Goal: Task Accomplishment & Management: Use online tool/utility

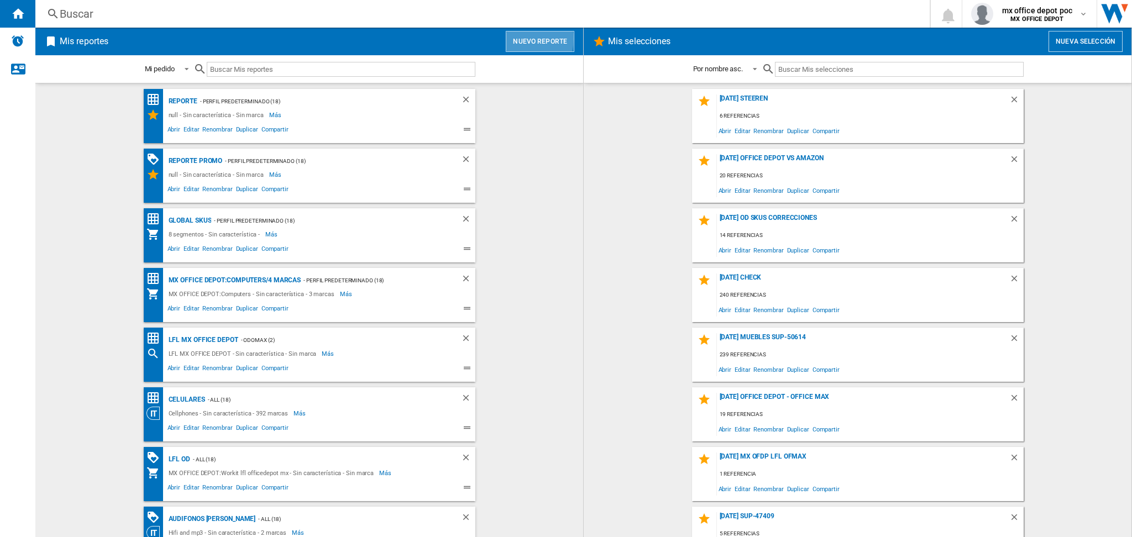
click at [511, 39] on button "Nuevo reporte" at bounding box center [540, 41] width 69 height 21
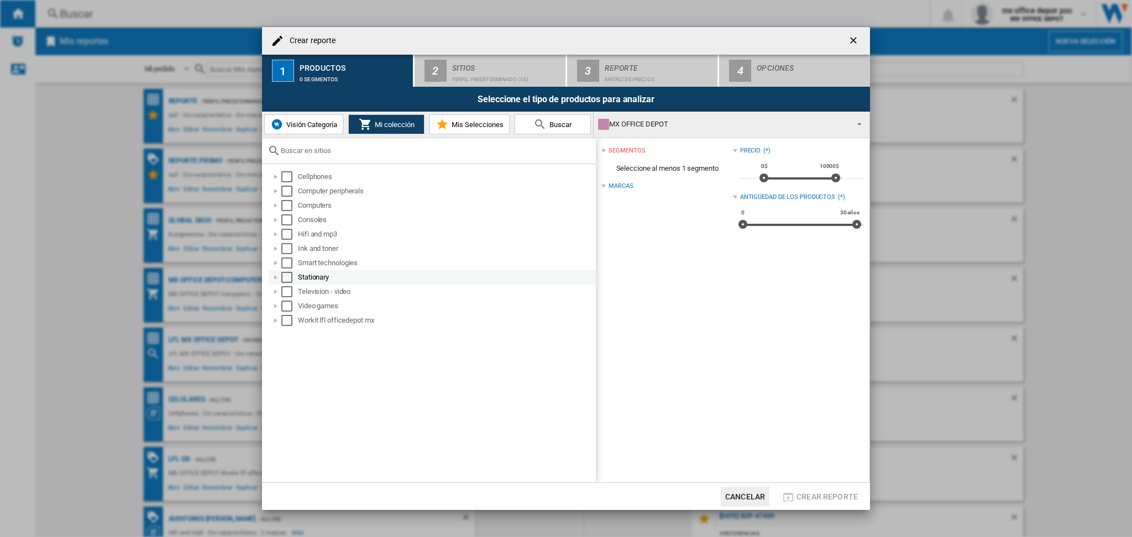
click at [277, 273] on div at bounding box center [275, 277] width 11 height 11
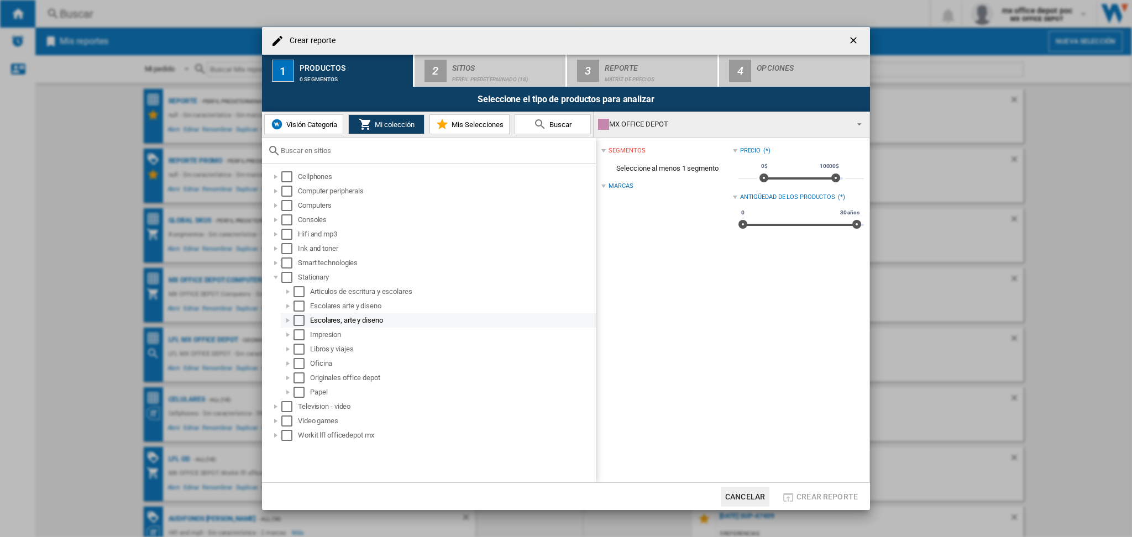
click at [289, 320] on div at bounding box center [288, 320] width 11 height 11
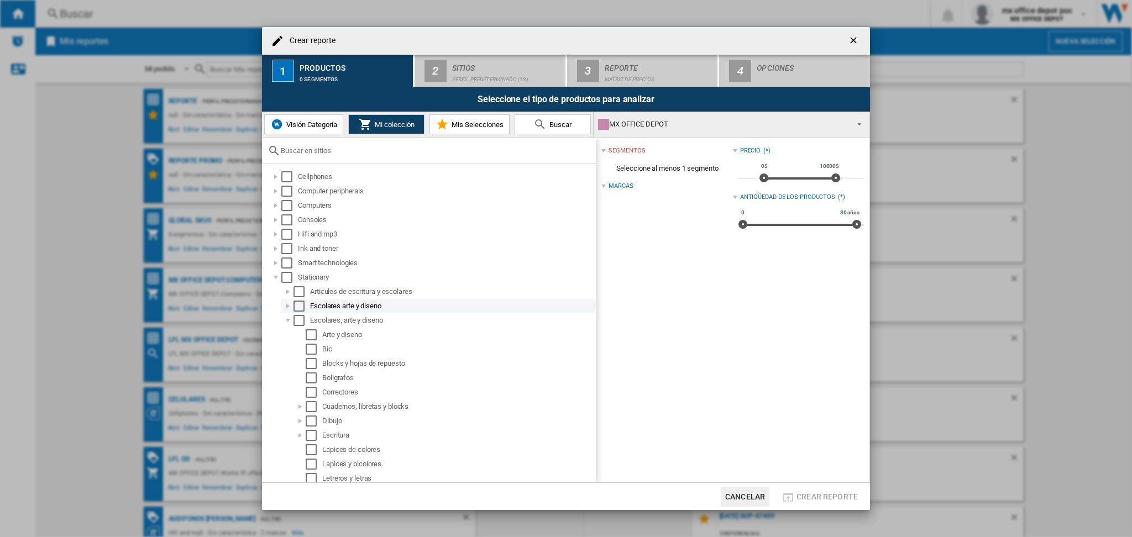
click at [287, 309] on div at bounding box center [288, 306] width 11 height 11
click at [276, 176] on div at bounding box center [275, 176] width 11 height 11
click at [281, 303] on div "Select" at bounding box center [286, 306] width 11 height 11
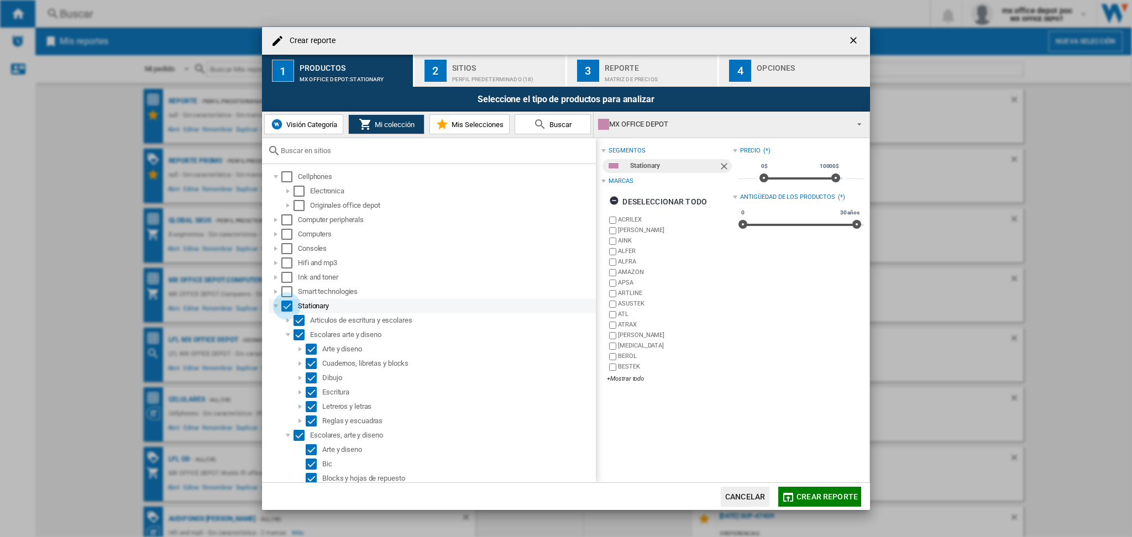
click at [281, 303] on div "Select" at bounding box center [286, 306] width 11 height 11
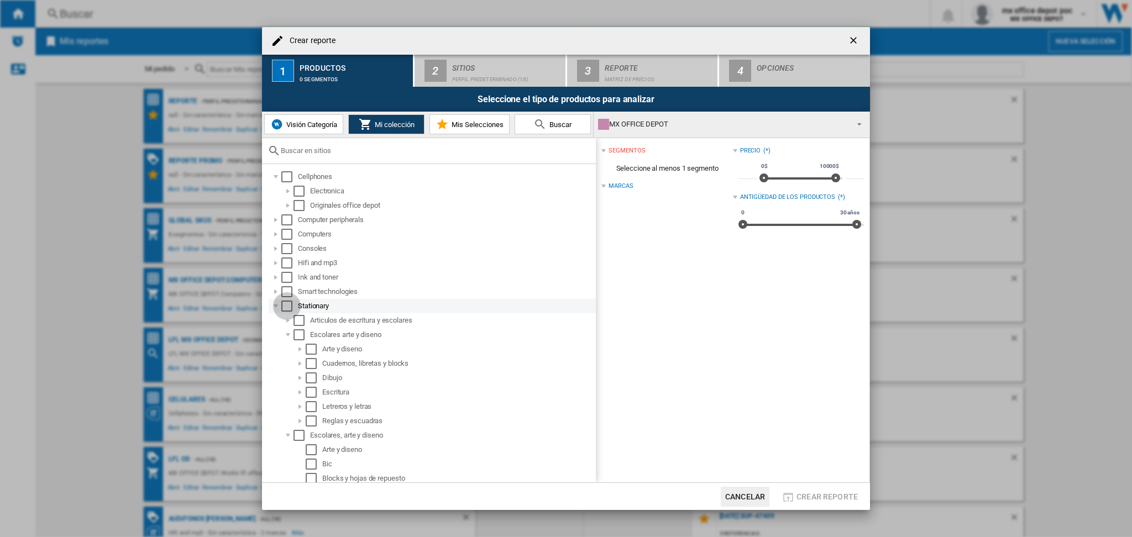
click at [289, 305] on div "Select" at bounding box center [286, 306] width 11 height 11
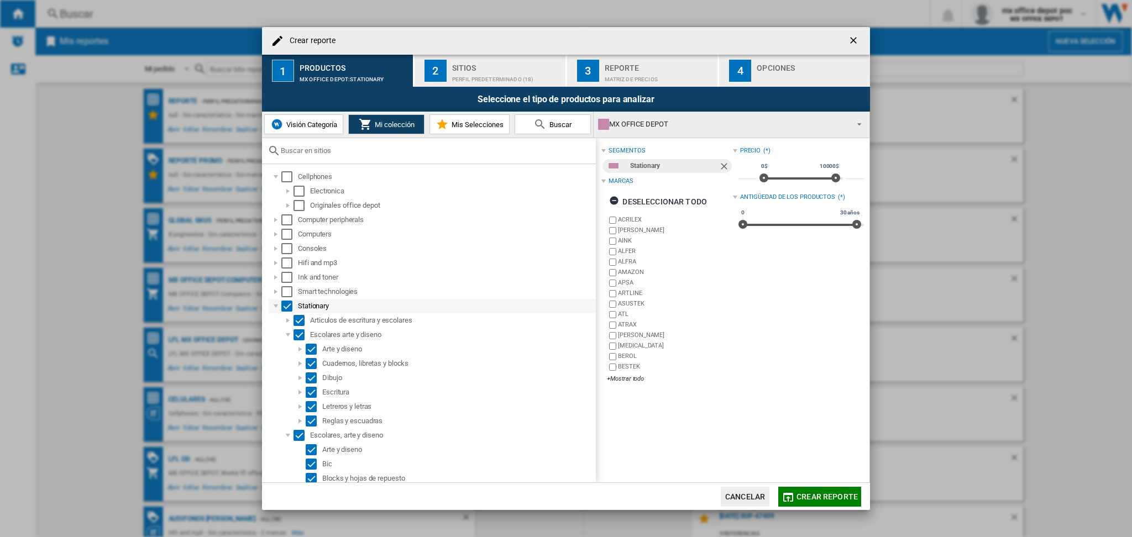
click at [273, 306] on div at bounding box center [275, 306] width 11 height 11
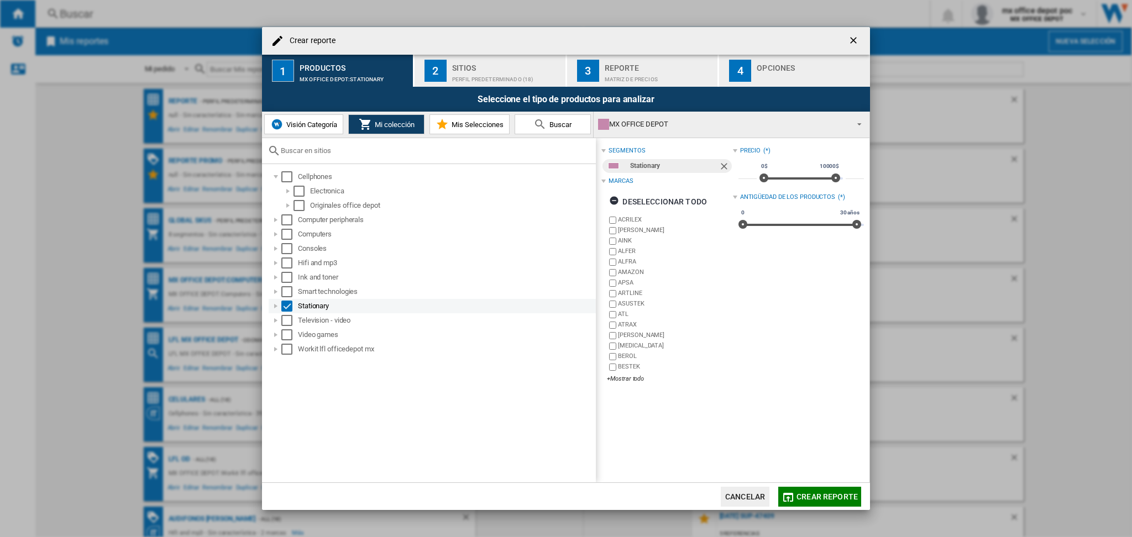
click at [275, 306] on div at bounding box center [275, 306] width 11 height 11
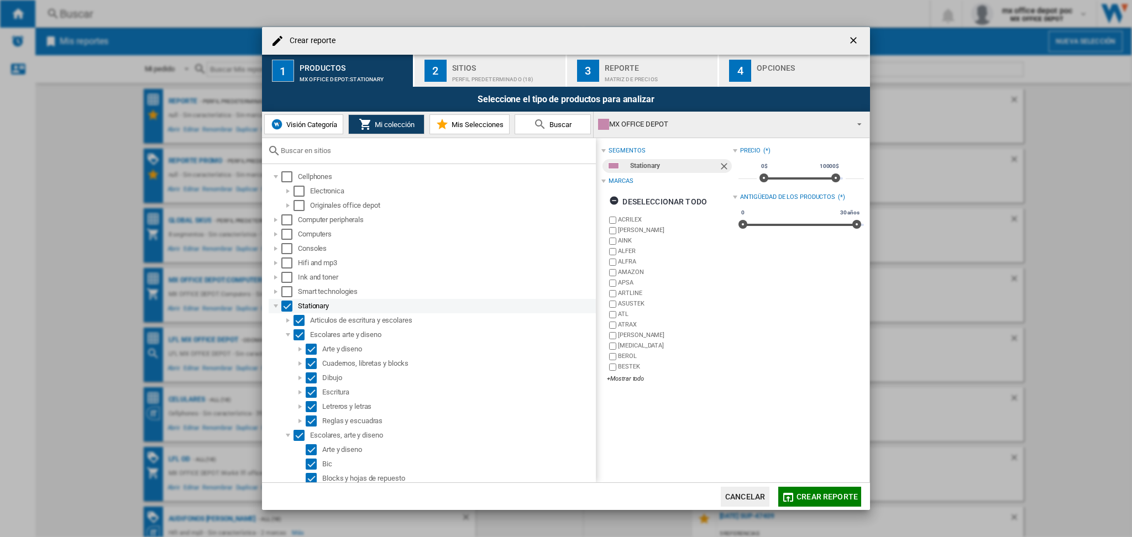
click at [292, 308] on div "Select" at bounding box center [286, 306] width 11 height 11
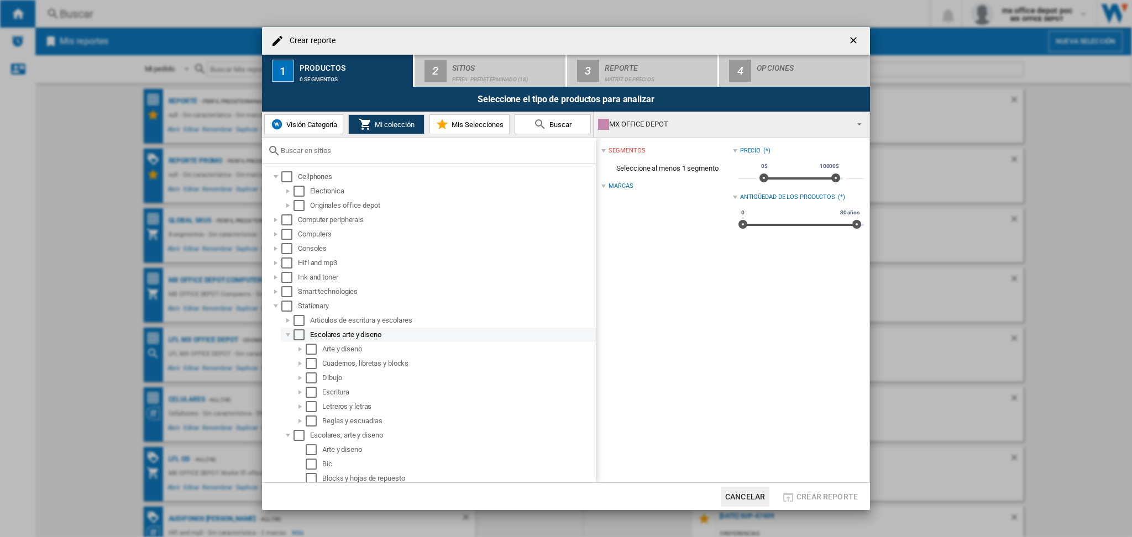
click at [289, 338] on div at bounding box center [288, 335] width 11 height 11
click at [291, 349] on div at bounding box center [288, 349] width 11 height 11
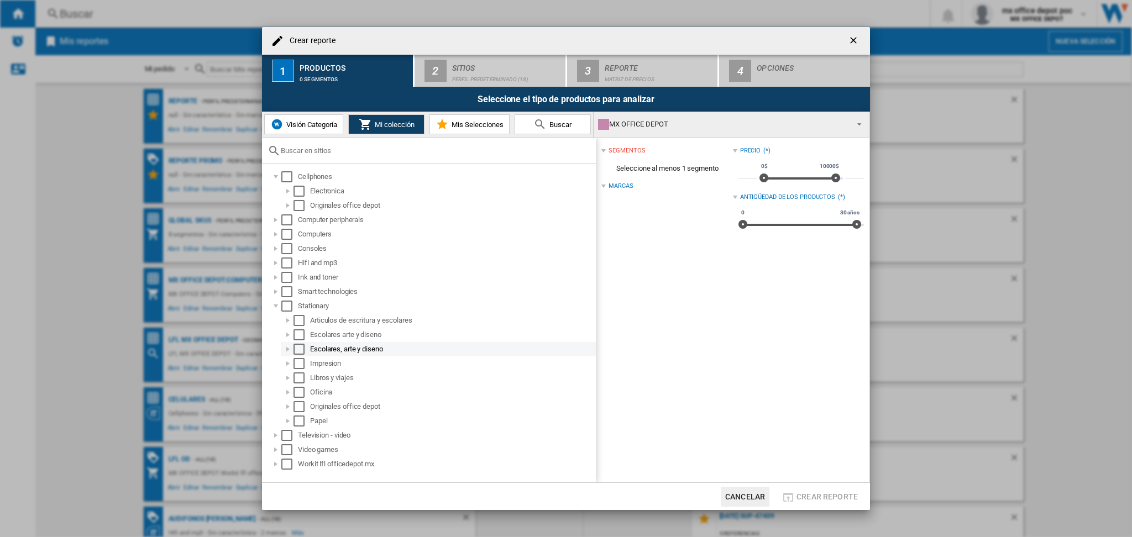
click at [297, 347] on div "Select" at bounding box center [299, 349] width 11 height 11
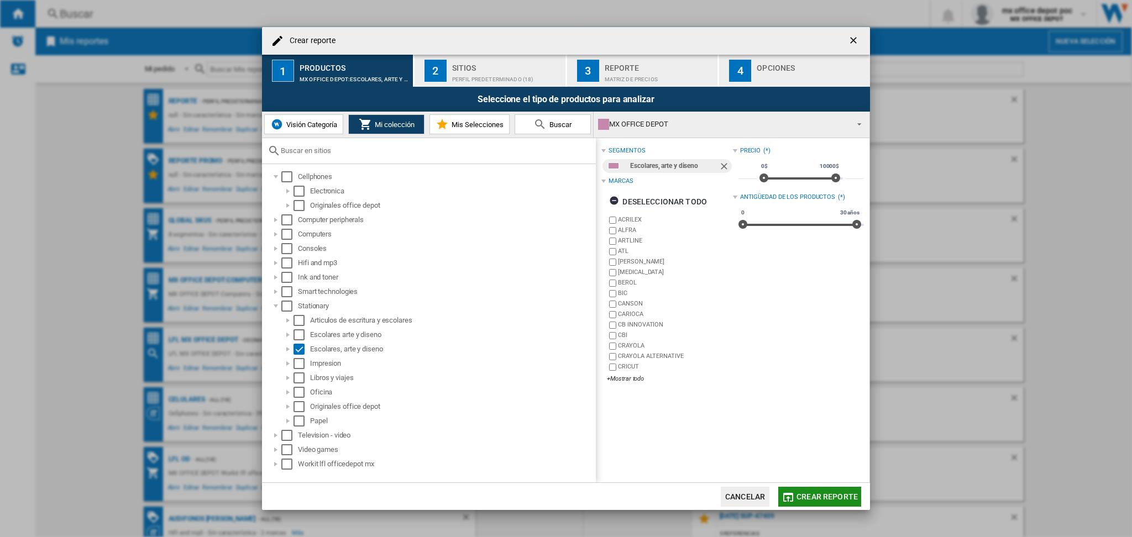
click at [810, 499] on span "Crear reporte" at bounding box center [827, 497] width 61 height 9
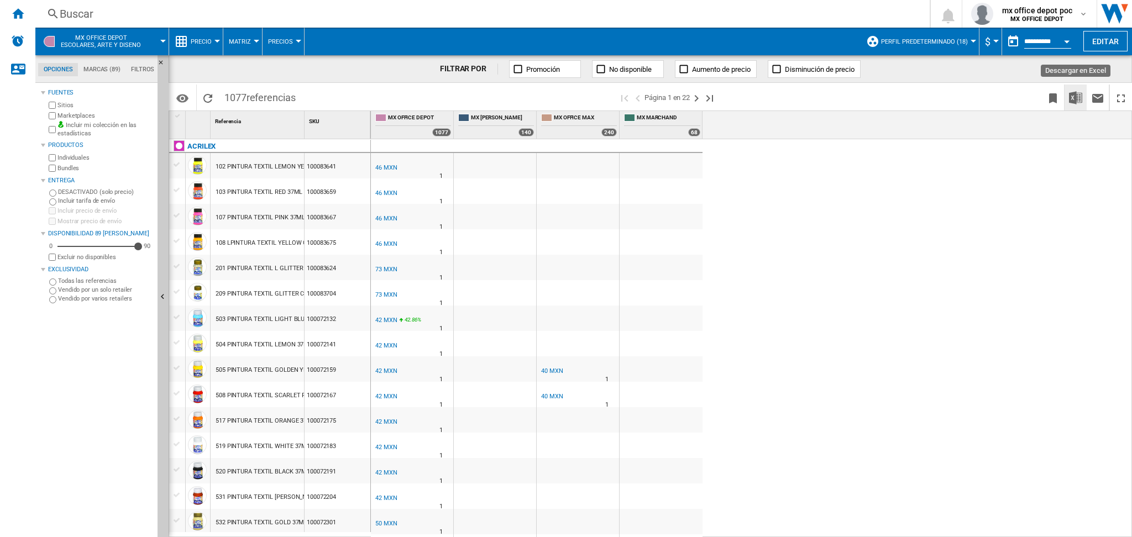
click at [1072, 98] on img "Descargar en Excel" at bounding box center [1075, 97] width 13 height 13
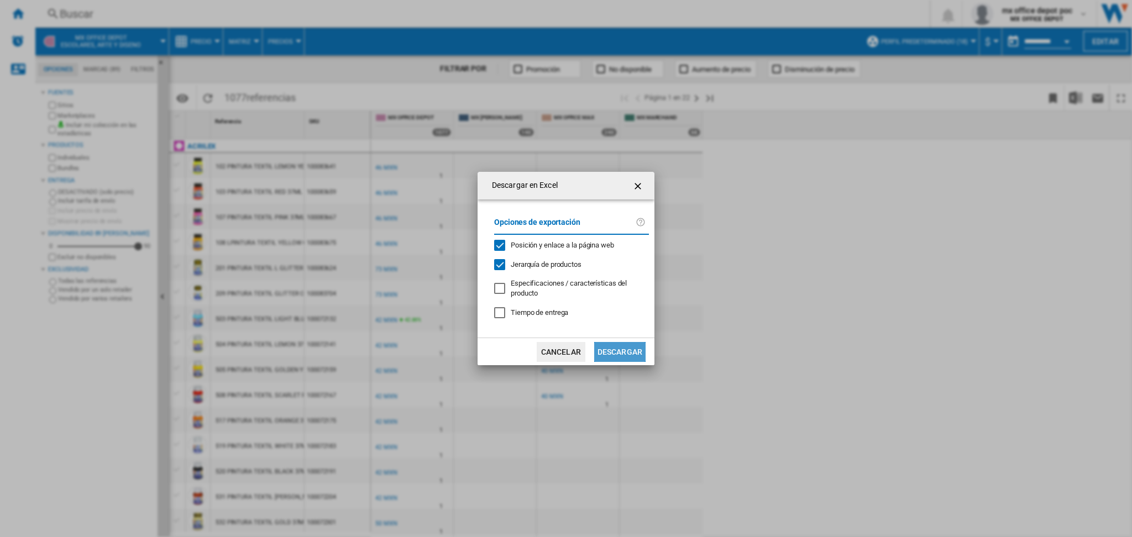
click at [632, 347] on button "Descargar" at bounding box center [619, 352] width 51 height 20
